Goal: Complete application form: Complete application form

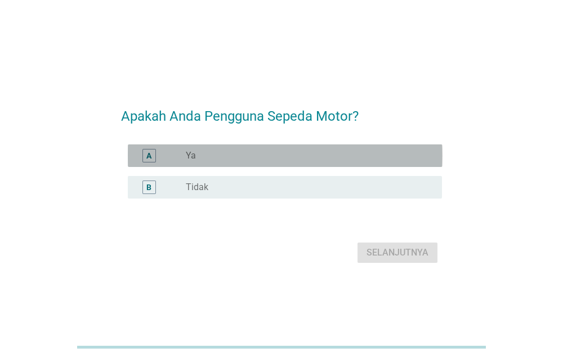
click at [344, 160] on div "radio_button_unchecked Ya" at bounding box center [305, 155] width 238 height 11
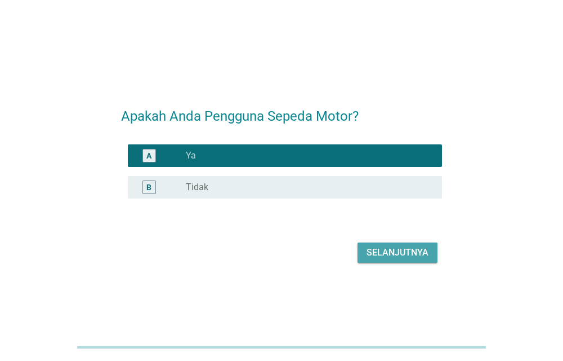
click at [378, 243] on button "Selanjutnya" at bounding box center [398, 252] width 80 height 20
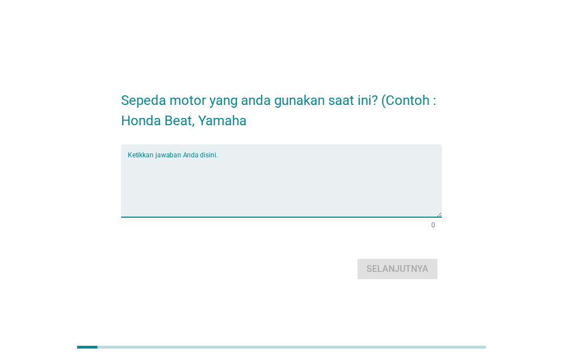
click at [321, 174] on textarea "Ketikkan jawaban Anda disini." at bounding box center [285, 187] width 315 height 59
type textarea "g"
type textarea "h"
type textarea "G"
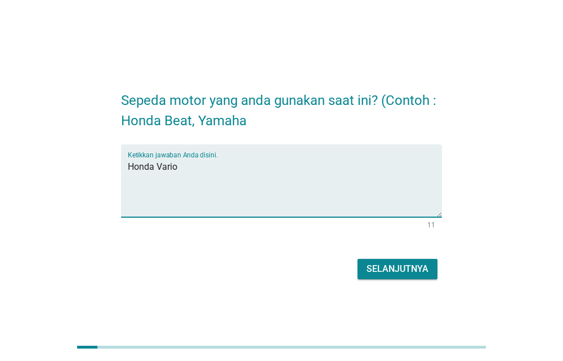
type textarea "Honda Vario"
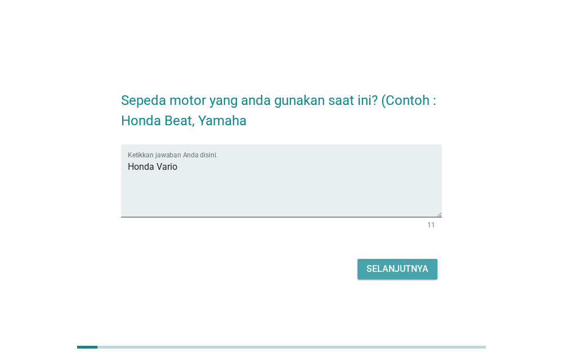
click at [412, 262] on div "Selanjutnya" at bounding box center [398, 269] width 62 height 14
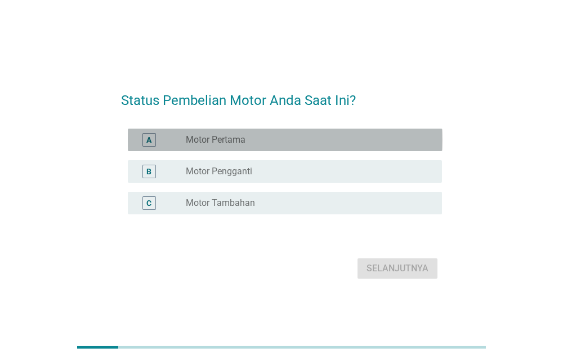
click at [330, 148] on div "A radio_button_unchecked Motor Pertama" at bounding box center [285, 139] width 315 height 23
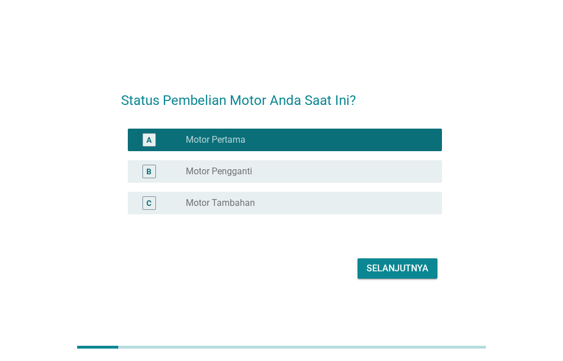
click at [346, 212] on div "C radio_button_unchecked Motor Tambahan" at bounding box center [285, 203] width 315 height 23
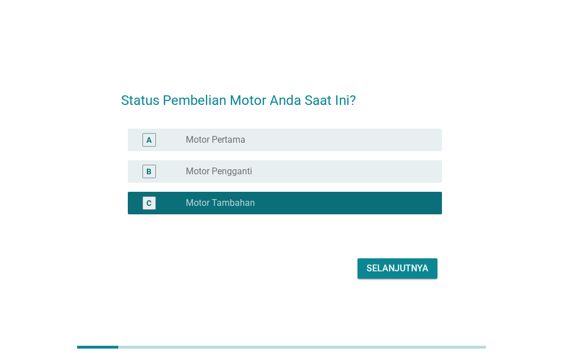
click at [388, 269] on div "Selanjutnya" at bounding box center [398, 268] width 62 height 14
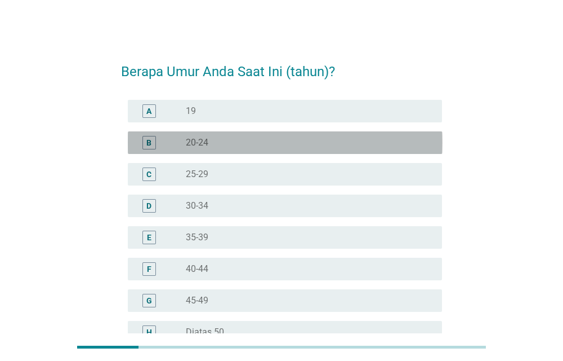
click at [308, 146] on div "radio_button_unchecked 20-24" at bounding box center [305, 142] width 238 height 11
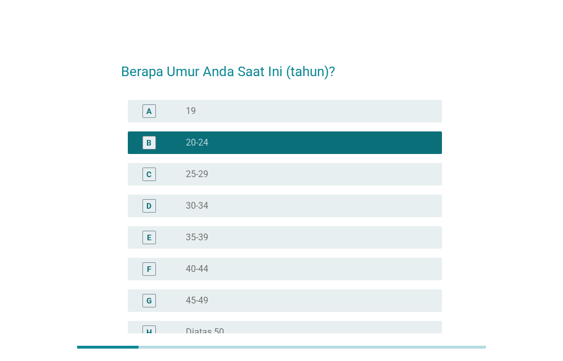
scroll to position [127, 0]
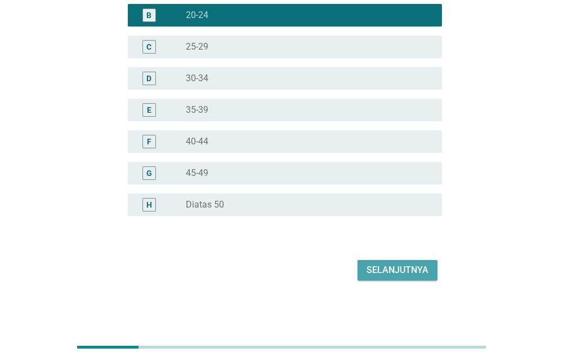
click at [402, 272] on div "Selanjutnya" at bounding box center [398, 270] width 62 height 14
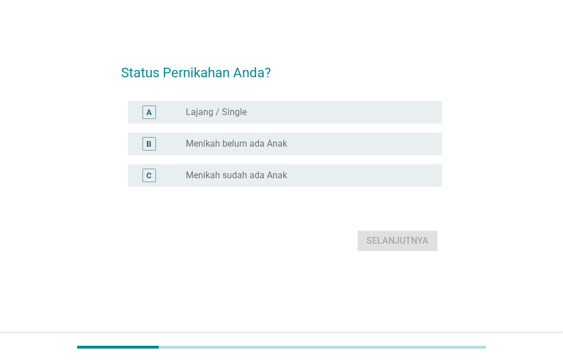
scroll to position [0, 0]
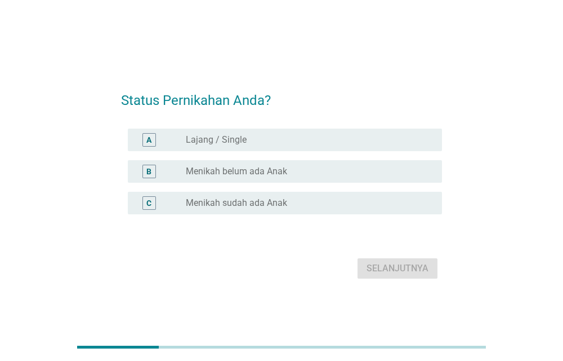
click at [344, 143] on div "radio_button_unchecked Lajang / Single" at bounding box center [305, 139] width 238 height 11
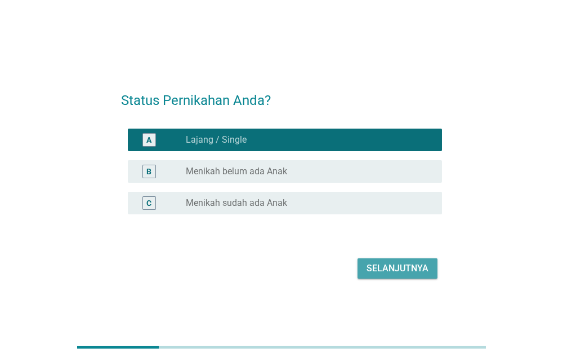
click at [390, 270] on div "Selanjutnya" at bounding box center [398, 268] width 62 height 14
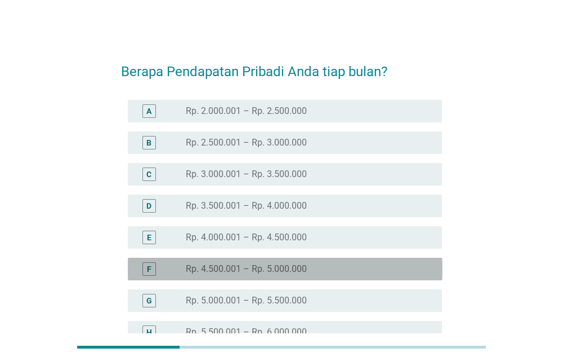
click at [261, 272] on label "Rp. 4.500.001 – Rp. 5.000.000" at bounding box center [246, 268] width 121 height 11
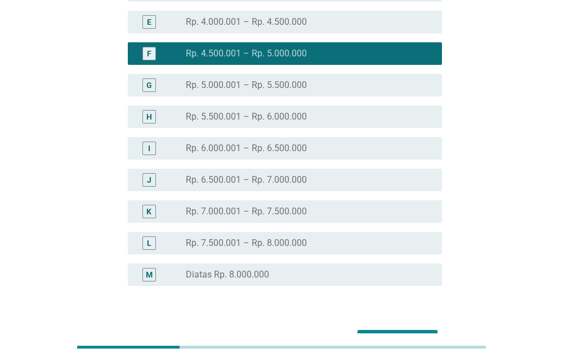
scroll to position [278, 0]
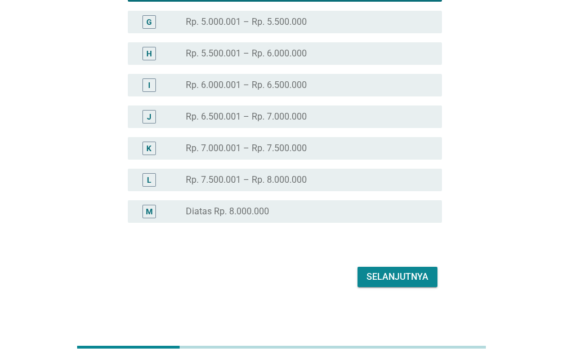
click at [410, 282] on div "Selanjutnya" at bounding box center [398, 277] width 62 height 14
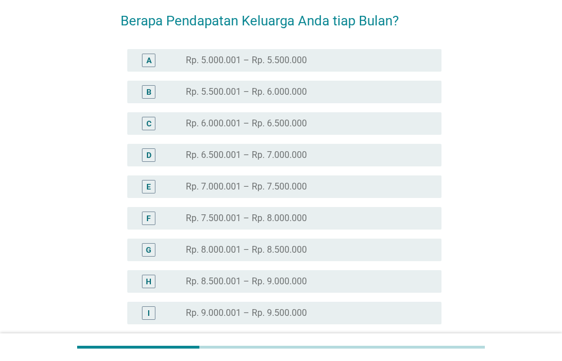
scroll to position [51, 0]
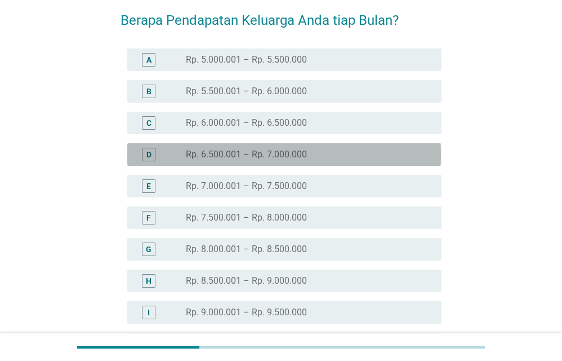
click at [211, 155] on label "Rp. 6.500.001 – Rp. 7.000.000" at bounding box center [246, 154] width 121 height 11
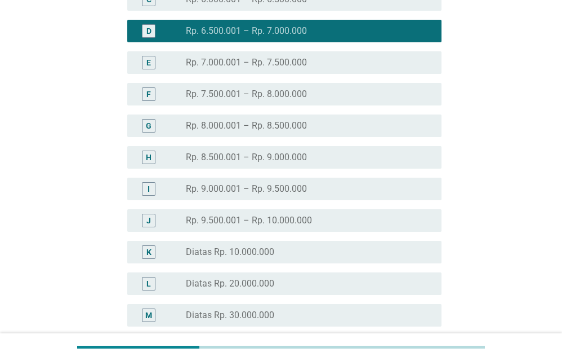
scroll to position [317, 0]
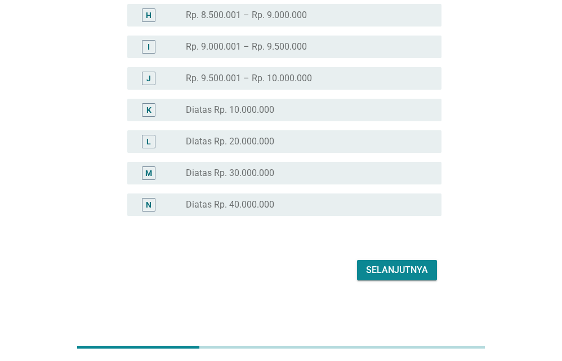
click at [415, 270] on div "Selanjutnya" at bounding box center [397, 270] width 62 height 14
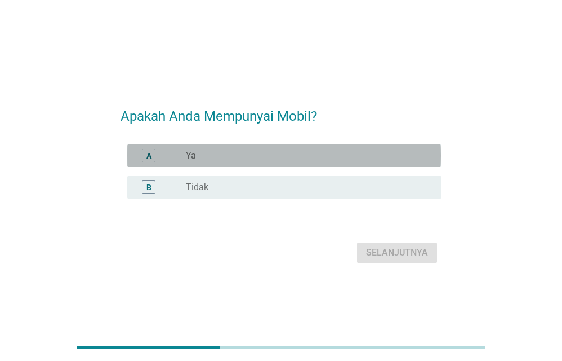
click at [399, 156] on div "radio_button_unchecked Ya" at bounding box center [305, 155] width 238 height 11
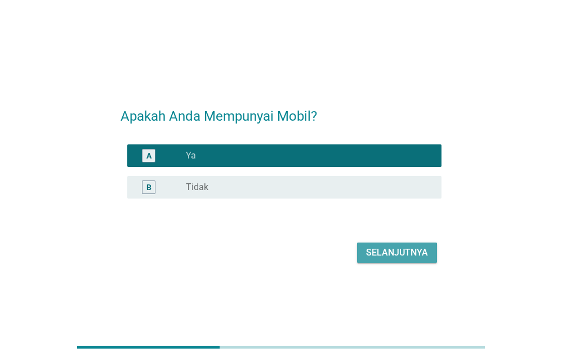
click at [399, 247] on div "Selanjutnya" at bounding box center [397, 253] width 62 height 14
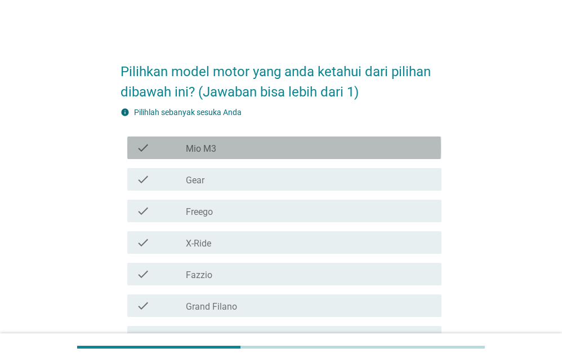
click at [344, 155] on div "check check_box_outline_blank Mio M3" at bounding box center [284, 147] width 314 height 23
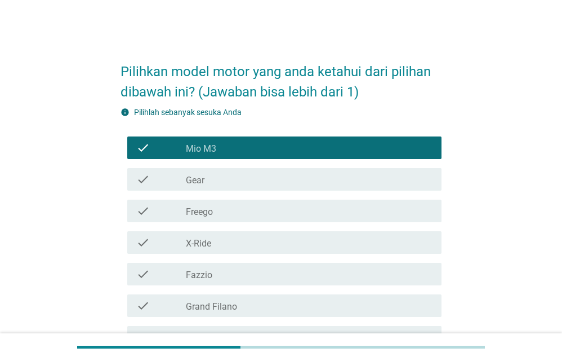
click at [279, 243] on div "check_box_outline_blank X-Ride" at bounding box center [309, 242] width 247 height 14
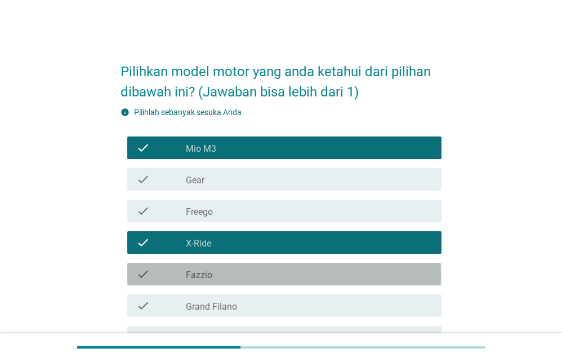
click at [255, 272] on div "check_box_outline_blank Fazzio" at bounding box center [309, 274] width 247 height 14
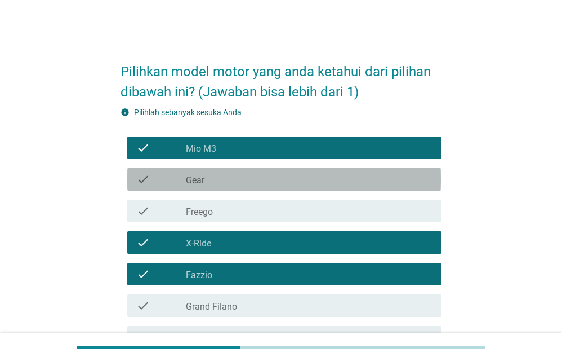
click at [373, 175] on div "check_box_outline_blank Gear" at bounding box center [309, 179] width 247 height 14
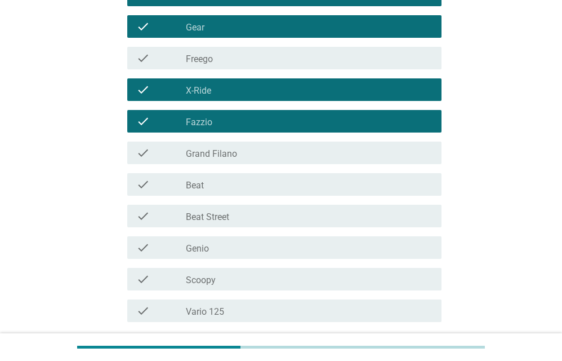
scroll to position [154, 0]
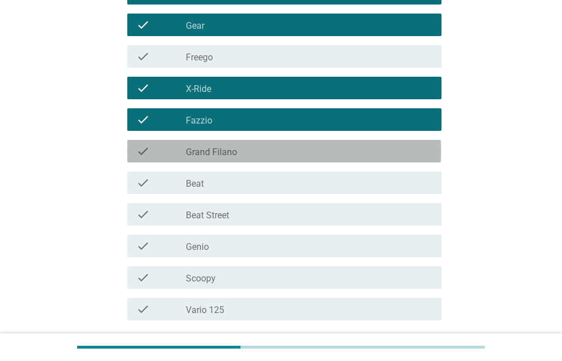
click at [358, 153] on div "check_box_outline_blank Grand Filano" at bounding box center [309, 151] width 247 height 14
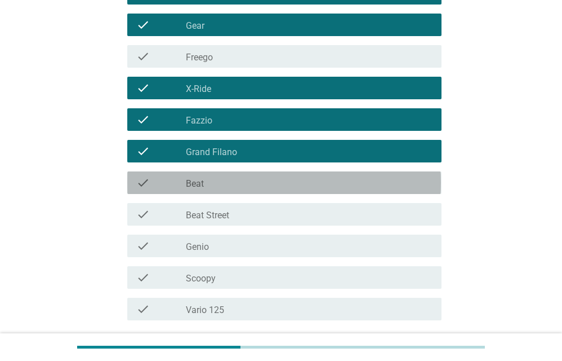
click at [315, 188] on div "check_box_outline_blank Beat" at bounding box center [309, 183] width 247 height 14
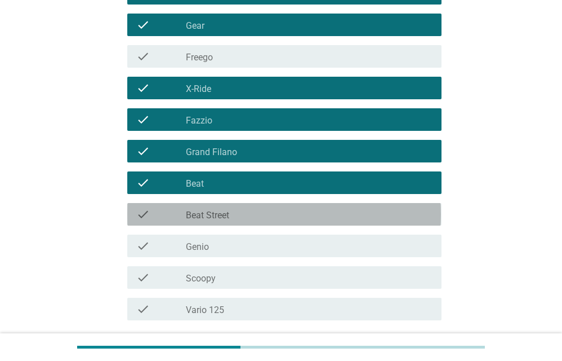
click at [278, 213] on div "check_box_outline_blank Beat Street" at bounding box center [309, 214] width 247 height 14
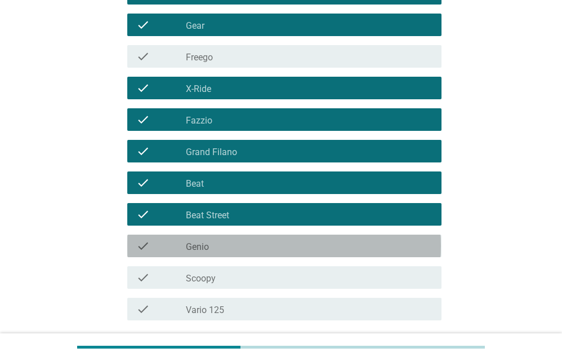
click at [248, 250] on div "check_box_outline_blank Genio" at bounding box center [309, 246] width 247 height 14
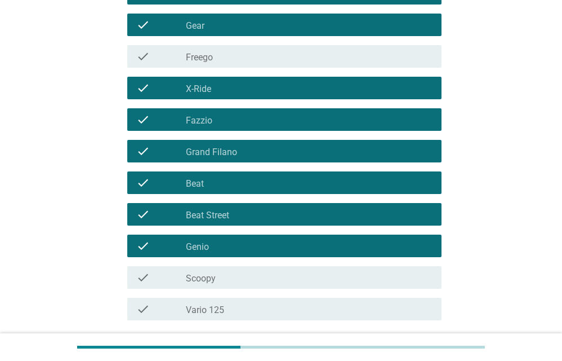
click at [225, 284] on div "check check_box_outline_blank Scoopy" at bounding box center [284, 277] width 314 height 23
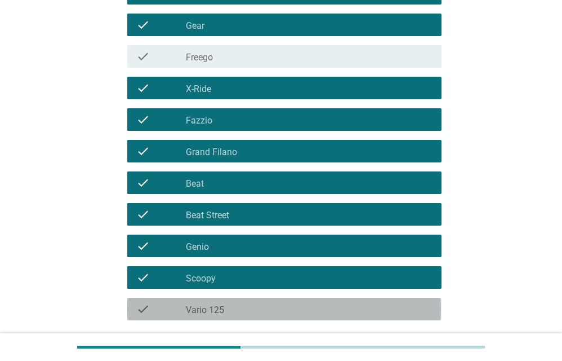
click at [206, 309] on label "Vario 125" at bounding box center [205, 309] width 38 height 11
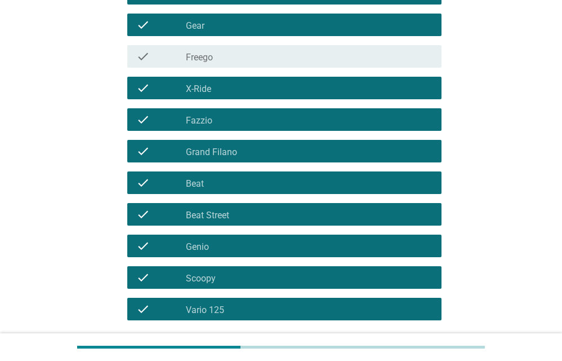
scroll to position [245, 0]
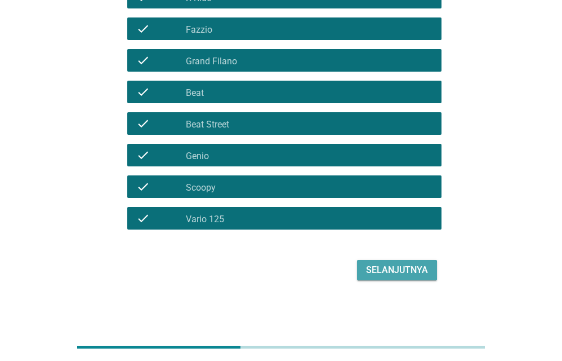
click at [405, 273] on div "Selanjutnya" at bounding box center [397, 270] width 62 height 14
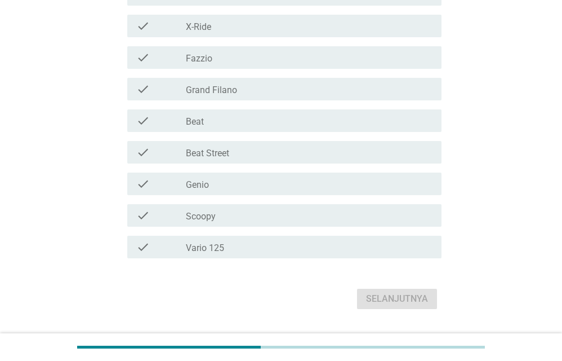
scroll to position [300, 0]
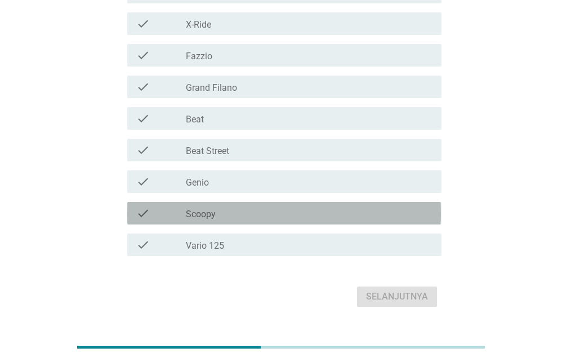
click at [284, 203] on div "check check_box_outline_blank Scoopy" at bounding box center [284, 213] width 314 height 23
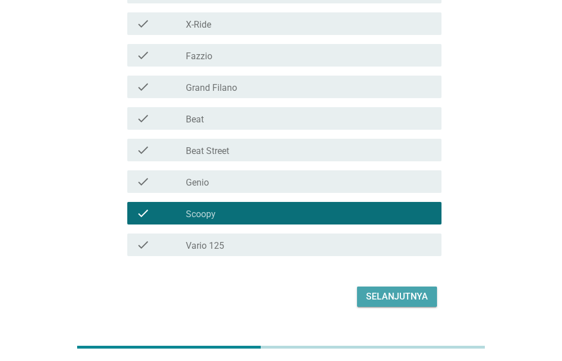
click at [404, 300] on div "Selanjutnya" at bounding box center [397, 297] width 62 height 14
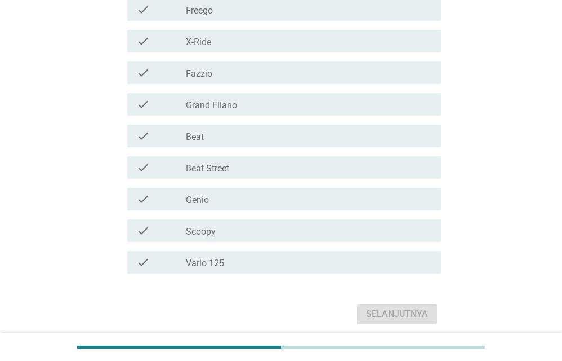
scroll to position [305, 0]
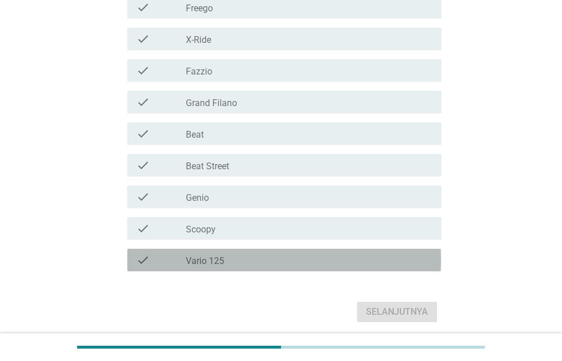
click at [370, 253] on div "check_box_outline_blank Vario 125" at bounding box center [309, 260] width 247 height 14
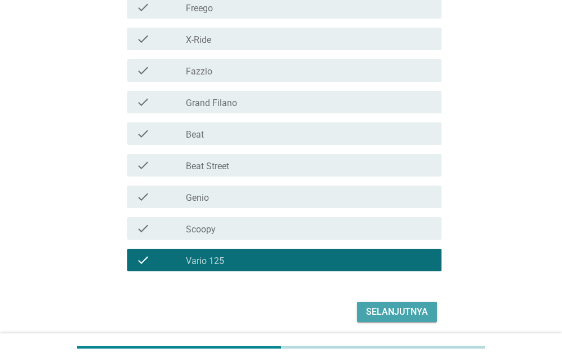
click at [388, 318] on div "Selanjutnya" at bounding box center [397, 312] width 62 height 14
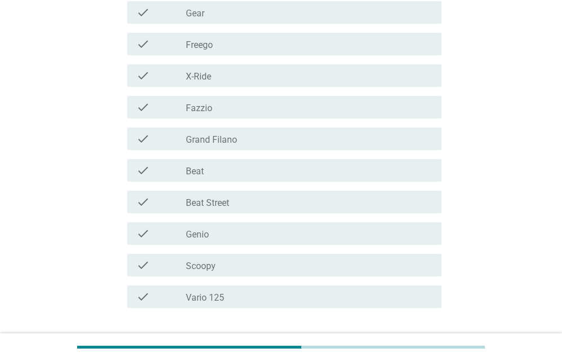
scroll to position [273, 0]
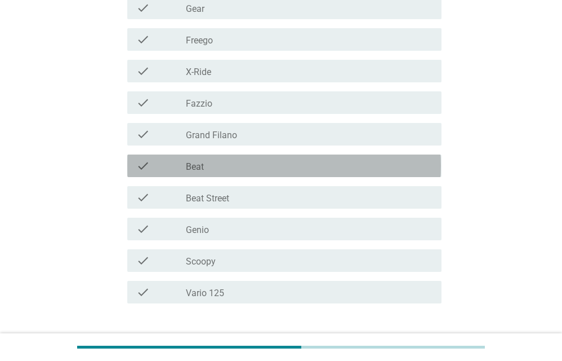
click at [404, 160] on div "check_box_outline_blank Beat" at bounding box center [309, 166] width 247 height 14
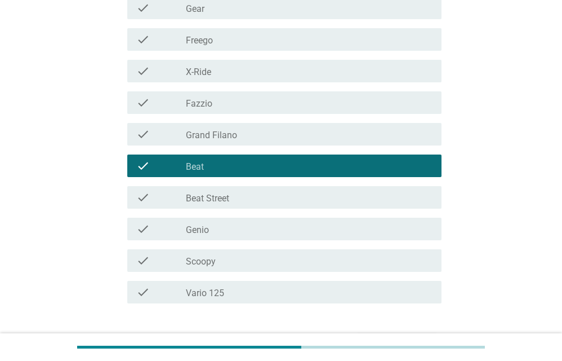
scroll to position [346, 0]
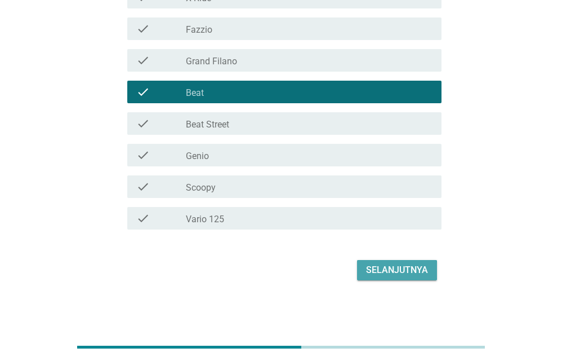
click at [401, 267] on div "Selanjutnya" at bounding box center [397, 270] width 62 height 14
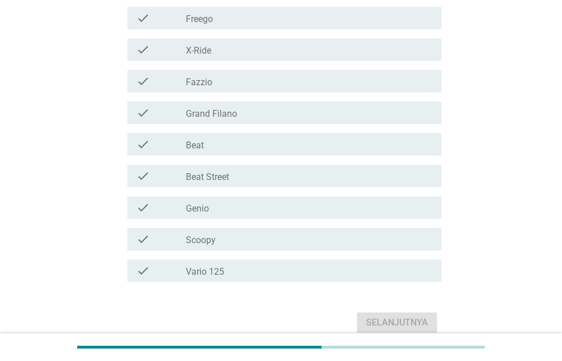
scroll to position [283, 0]
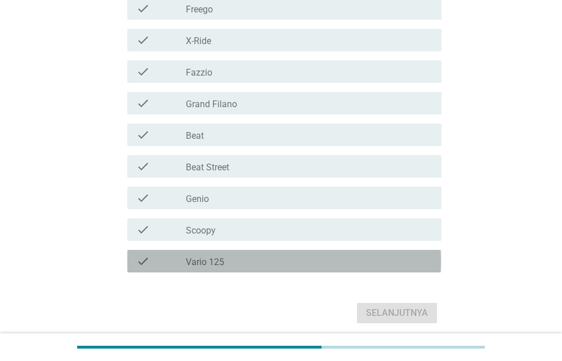
click at [432, 263] on div "check_box_outline_blank Vario 125" at bounding box center [309, 261] width 247 height 14
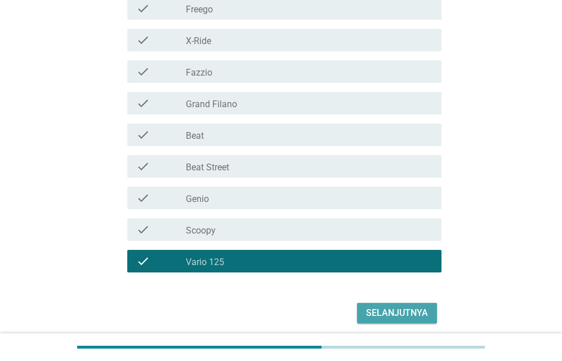
click at [406, 314] on div "Selanjutnya" at bounding box center [397, 313] width 62 height 14
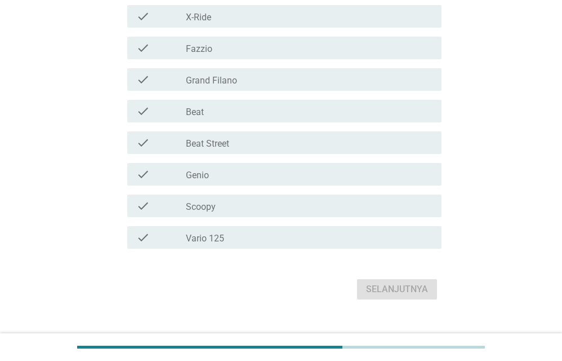
scroll to position [309, 0]
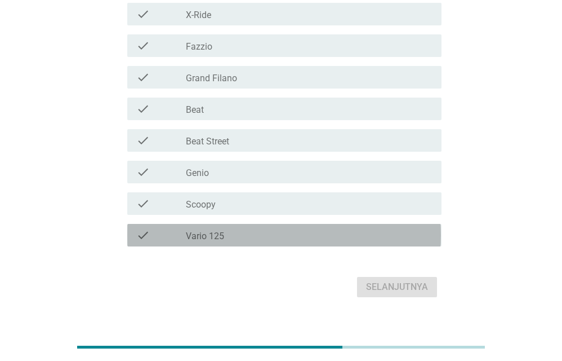
click at [417, 238] on div "check_box_outline_blank Vario 125" at bounding box center [309, 235] width 247 height 14
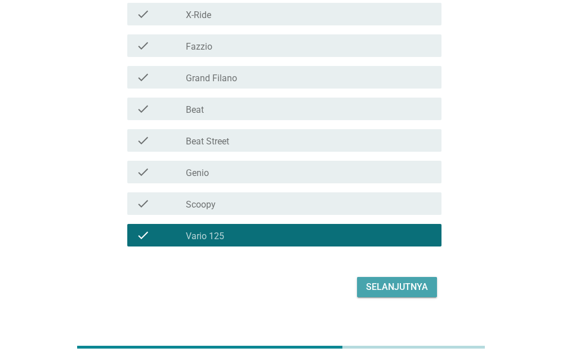
click at [400, 287] on div "Selanjutnya" at bounding box center [397, 287] width 62 height 14
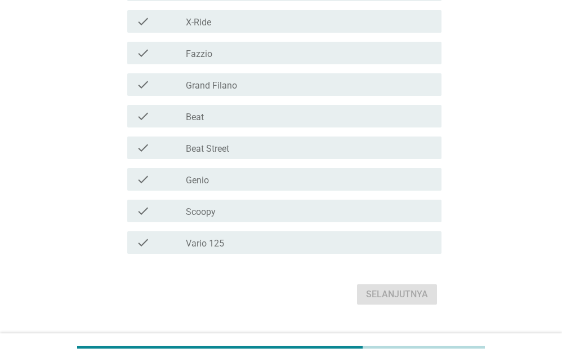
scroll to position [335, 0]
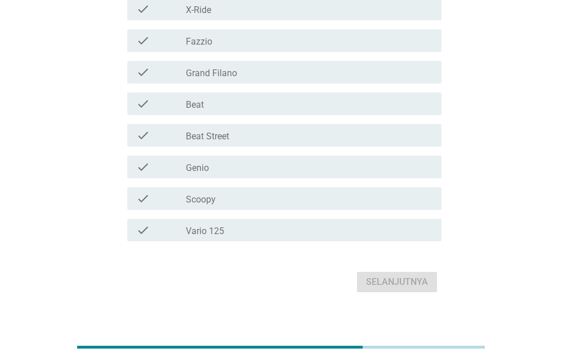
click at [388, 229] on div "check_box_outline_blank Vario 125" at bounding box center [309, 230] width 247 height 14
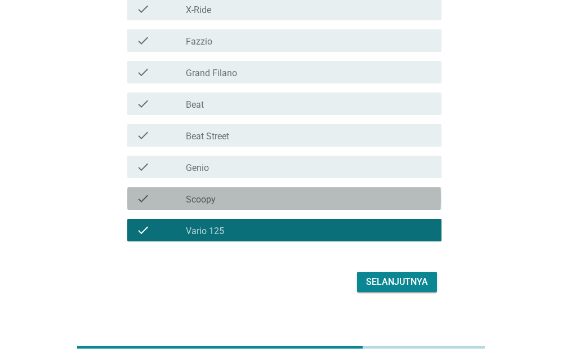
click at [375, 201] on div "check_box_outline_blank Scoopy" at bounding box center [309, 199] width 247 height 14
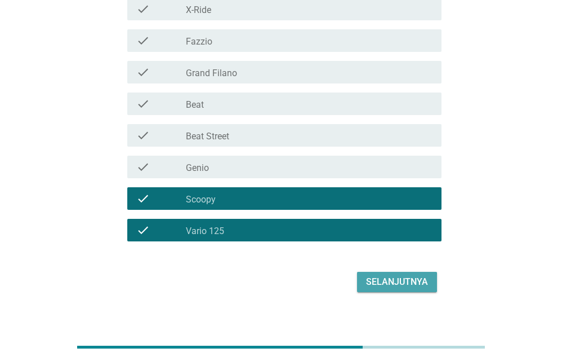
click at [385, 278] on div "Selanjutnya" at bounding box center [397, 282] width 62 height 14
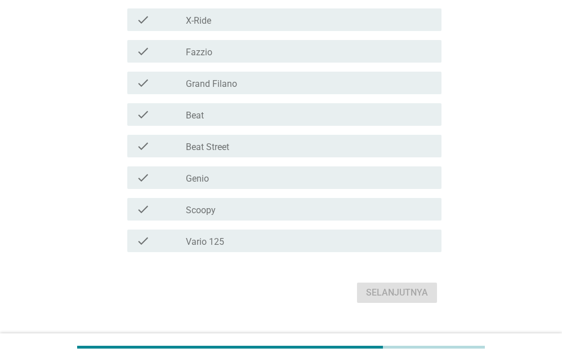
scroll to position [311, 0]
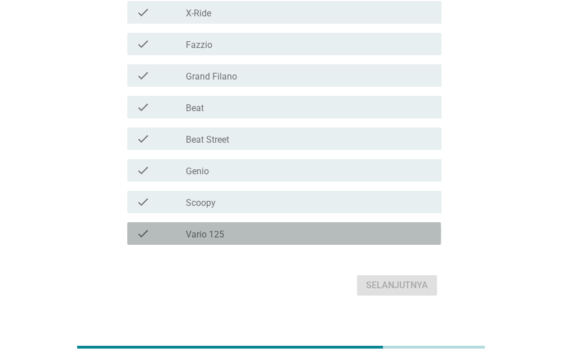
click at [389, 228] on div "check_box_outline_blank Vario 125" at bounding box center [309, 233] width 247 height 14
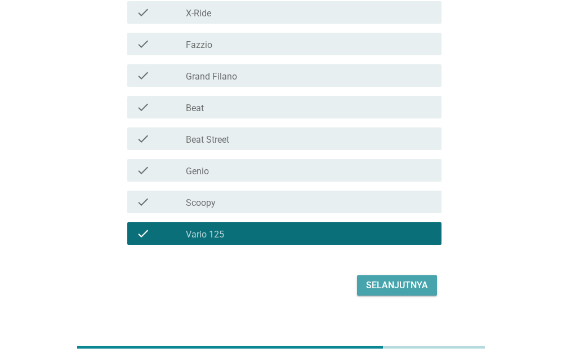
click at [398, 286] on div "Selanjutnya" at bounding box center [397, 285] width 62 height 14
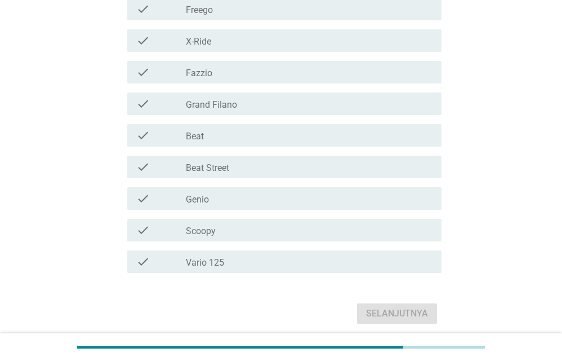
scroll to position [367, 0]
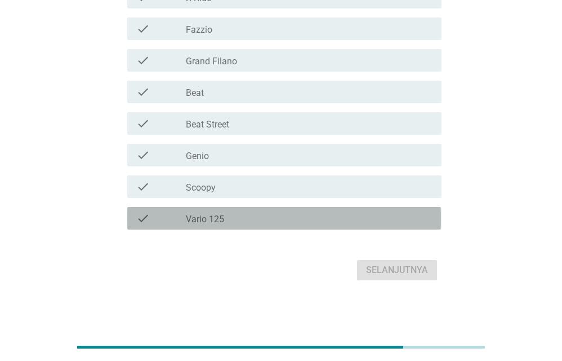
click at [429, 220] on div "check_box_outline_blank Vario 125" at bounding box center [309, 218] width 247 height 14
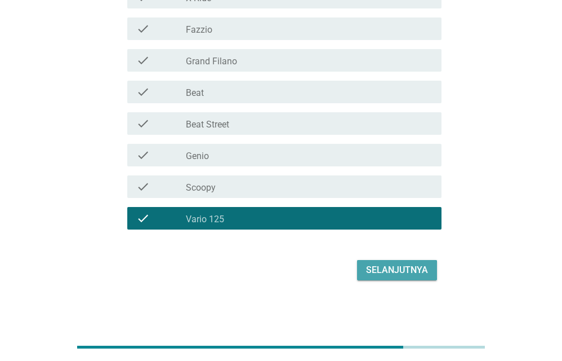
click at [407, 273] on div "Selanjutnya" at bounding box center [397, 270] width 62 height 14
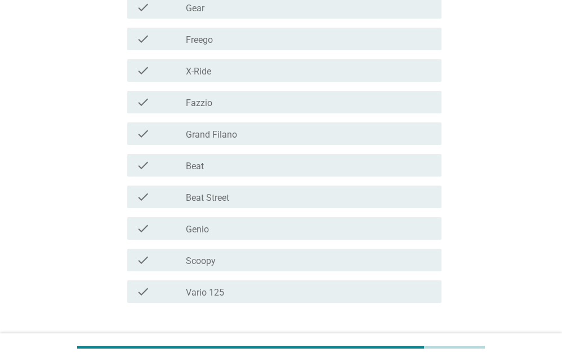
scroll to position [298, 0]
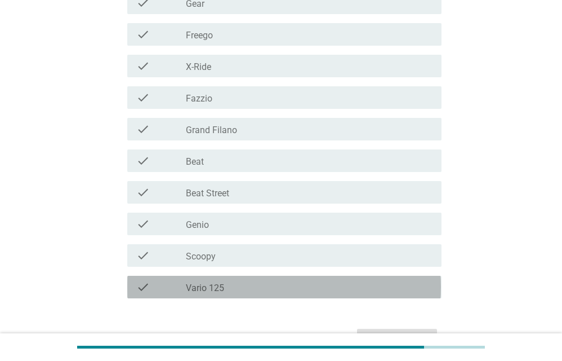
click at [399, 280] on div "check_box_outline_blank Vario 125" at bounding box center [309, 287] width 247 height 14
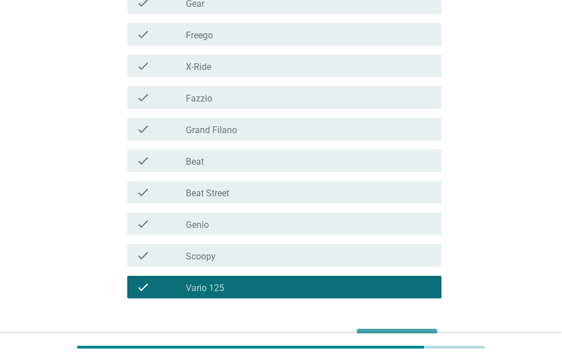
click at [380, 328] on button "Selanjutnya" at bounding box center [397, 338] width 80 height 20
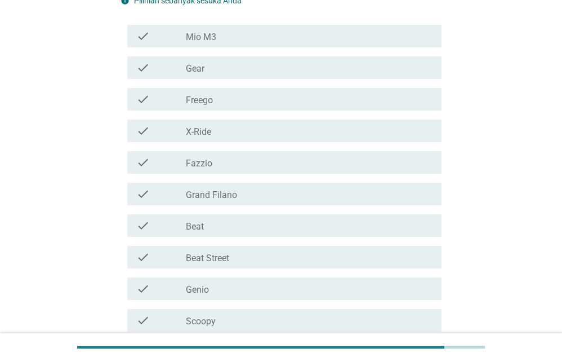
scroll to position [194, 0]
click at [360, 113] on div "check check_box_outline_blank Freego" at bounding box center [281, 98] width 321 height 32
click at [305, 141] on div "check check_box_outline_blank X-Ride" at bounding box center [281, 130] width 321 height 32
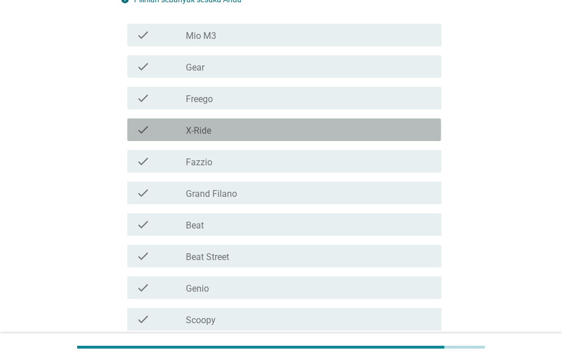
click at [297, 136] on div "check check_box_outline_blank X-Ride" at bounding box center [284, 129] width 314 height 23
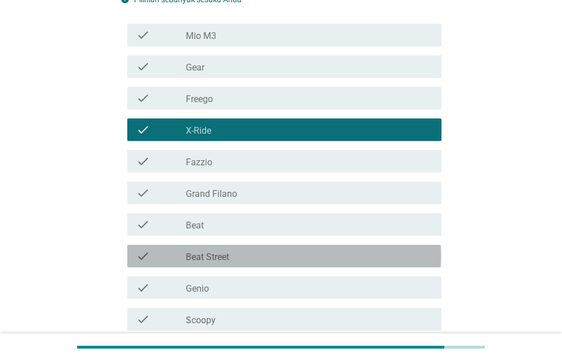
click at [418, 251] on div "check_box_outline_blank Beat Street" at bounding box center [309, 256] width 247 height 14
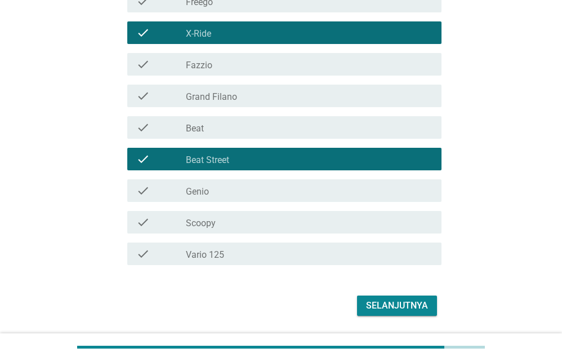
scroll to position [326, 0]
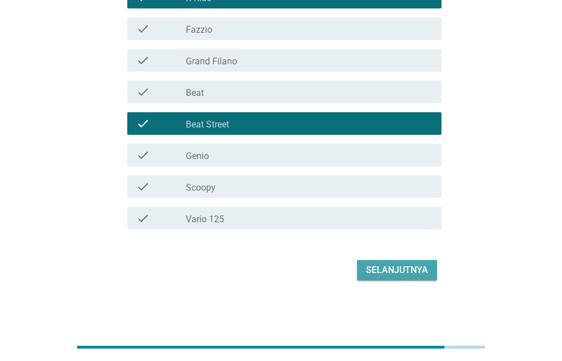
click at [420, 272] on div "Selanjutnya" at bounding box center [397, 270] width 62 height 14
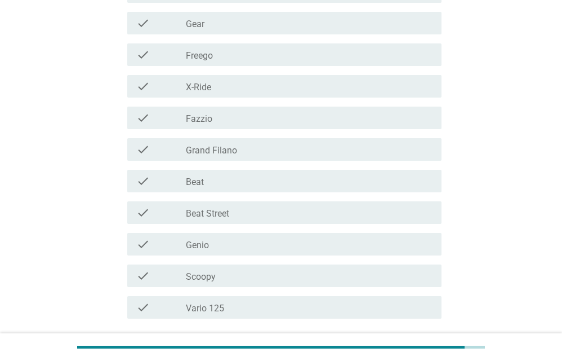
scroll to position [219, 0]
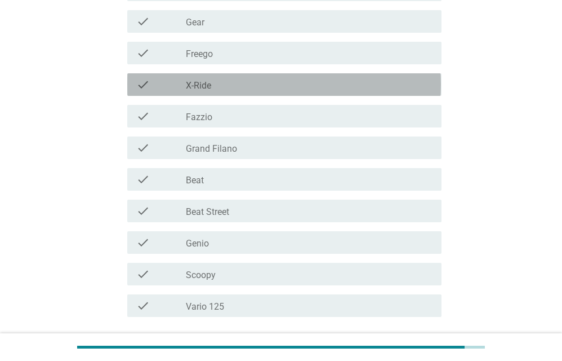
click at [395, 87] on div "check_box_outline_blank X-Ride" at bounding box center [309, 85] width 247 height 14
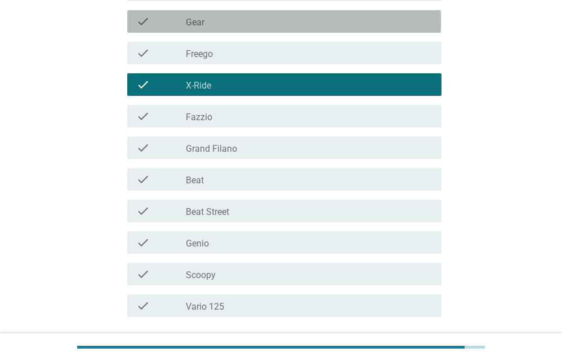
click at [390, 15] on div "check_box_outline_blank Gear" at bounding box center [309, 22] width 247 height 14
